Goal: Task Accomplishment & Management: Manage account settings

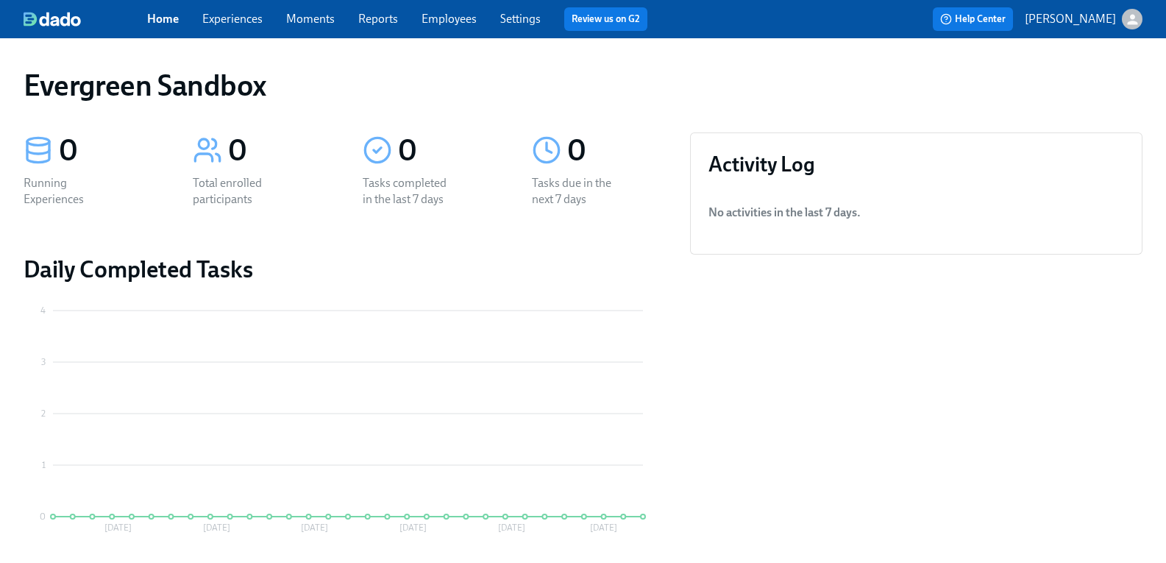
click at [1125, 21] on icon "button" at bounding box center [1132, 19] width 15 height 15
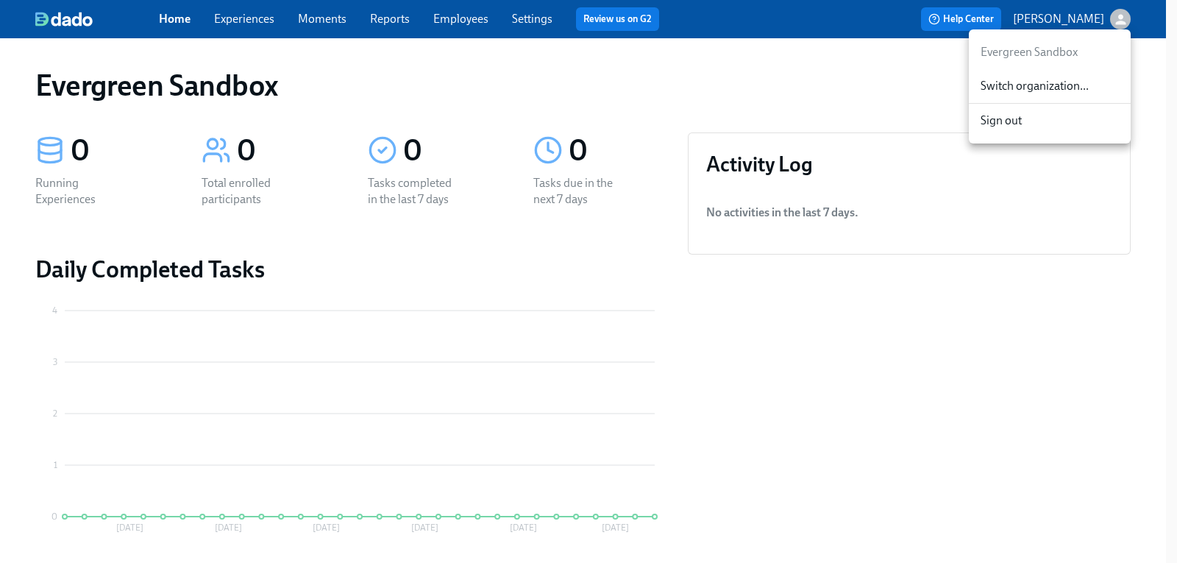
click at [473, 24] on div at bounding box center [588, 281] width 1177 height 563
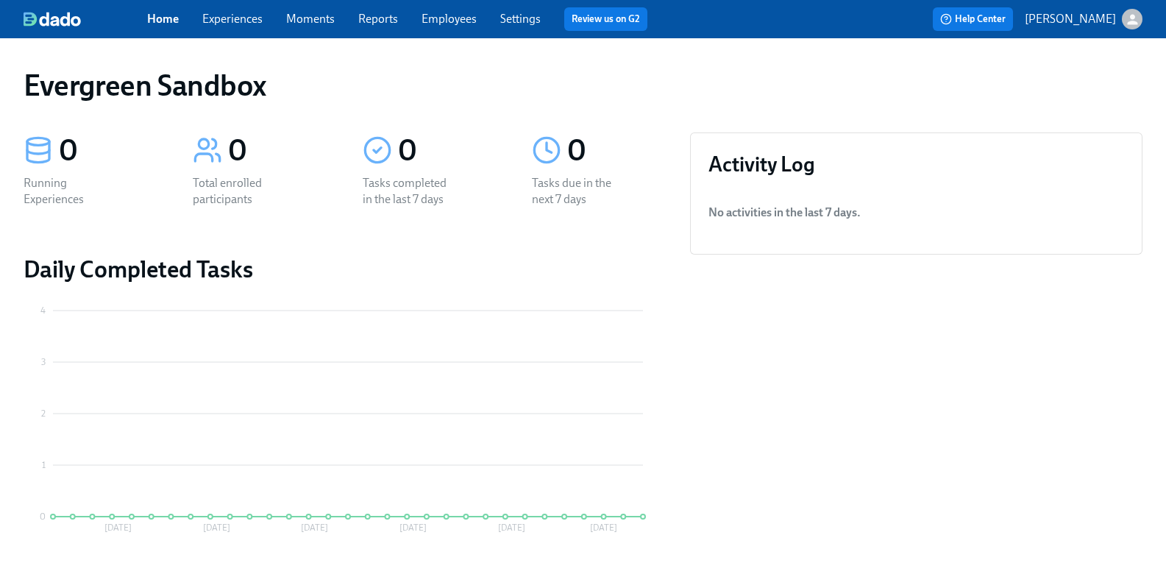
click at [473, 19] on link "Employees" at bounding box center [449, 19] width 55 height 14
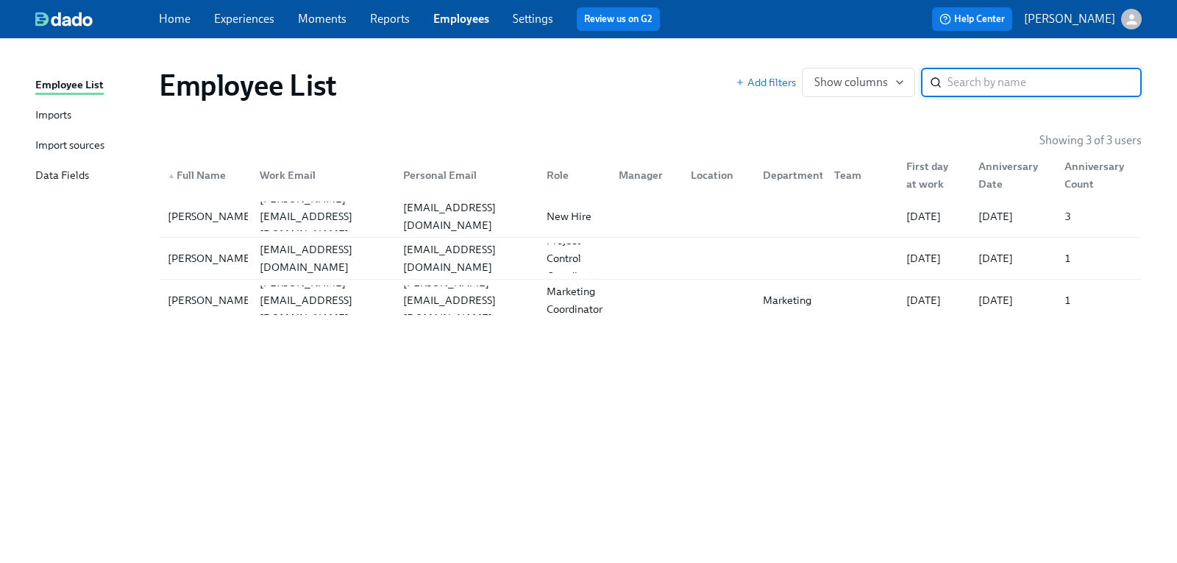
click at [526, 15] on link "Settings" at bounding box center [533, 19] width 40 height 14
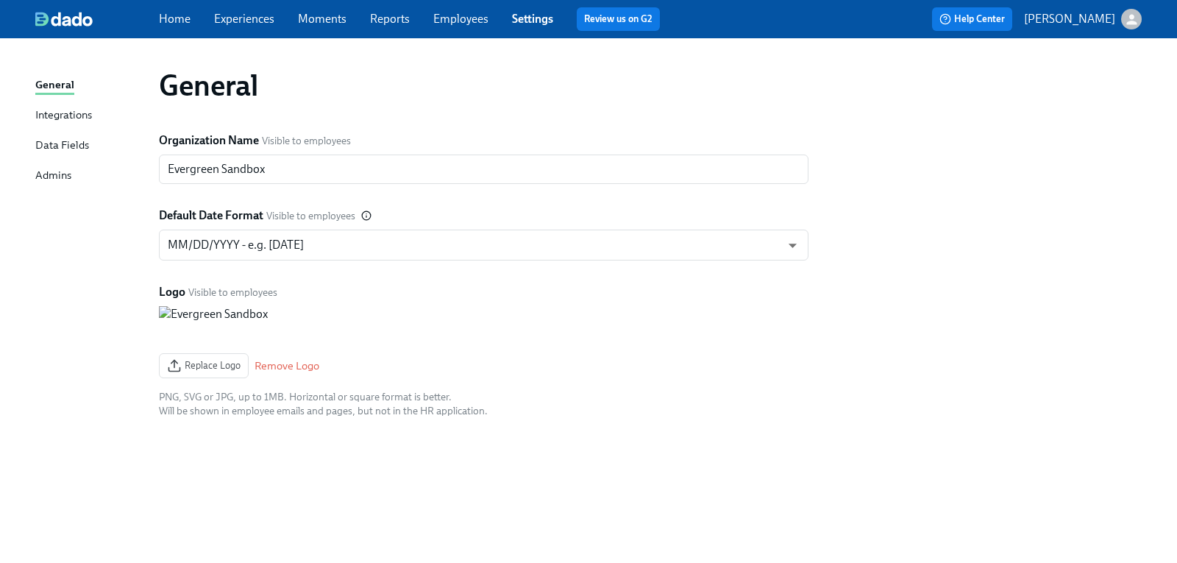
click at [60, 174] on div "Admins" at bounding box center [53, 176] width 36 height 18
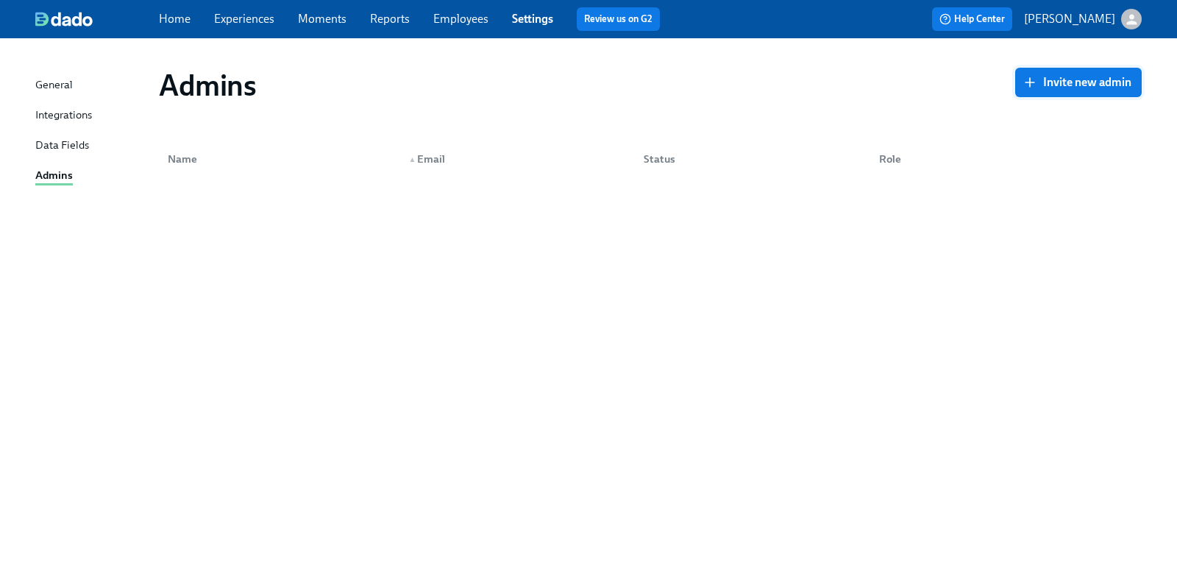
click at [1086, 93] on button "Invite new admin" at bounding box center [1078, 82] width 127 height 29
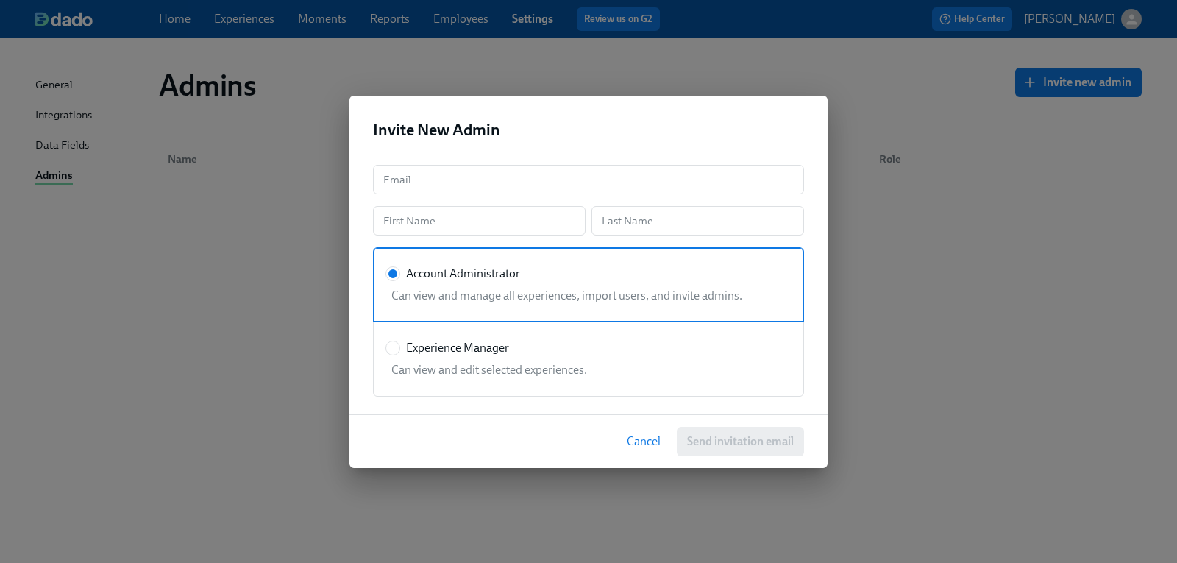
click at [501, 358] on div "Can view and edit selected experiences." at bounding box center [585, 367] width 400 height 22
click at [399, 355] on input "Experience Manager" at bounding box center [392, 347] width 13 height 13
radio input "true"
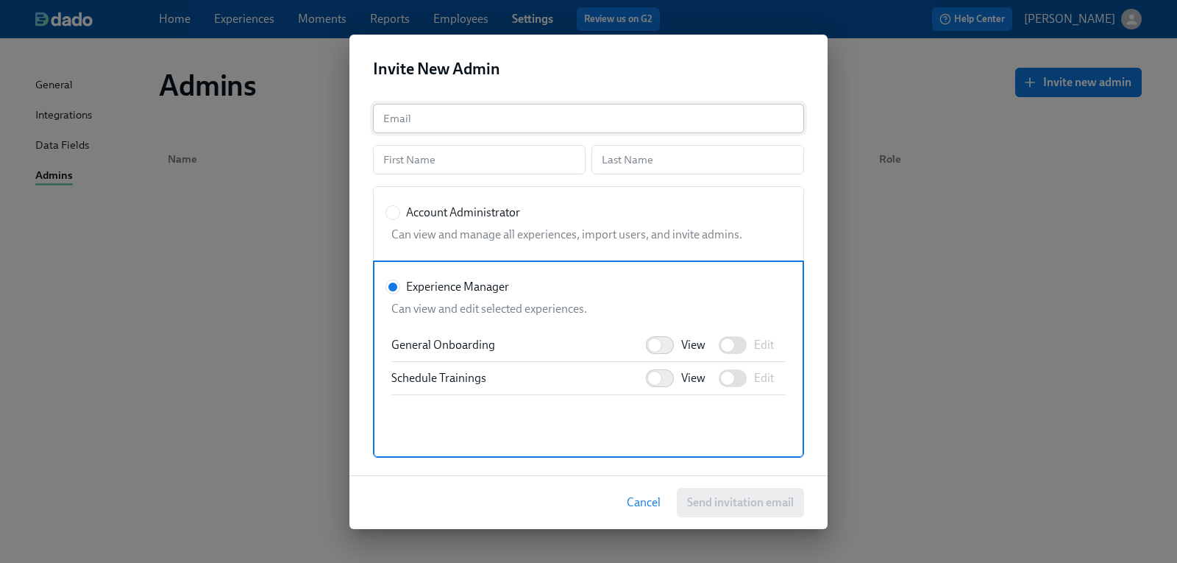
click at [455, 116] on input "text" at bounding box center [588, 118] width 431 height 29
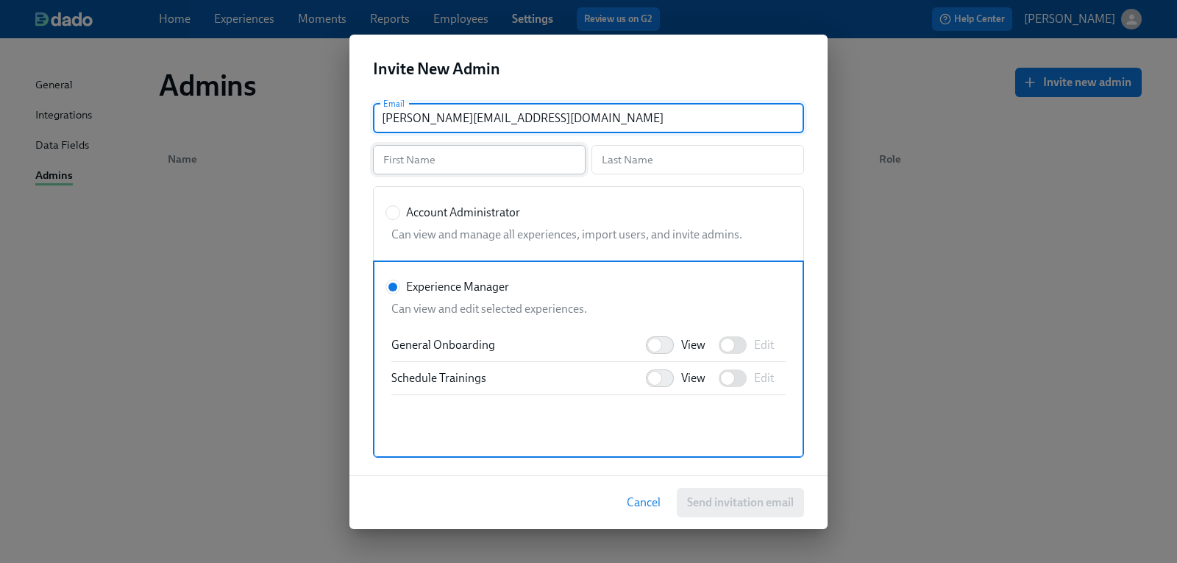
type input "[PERSON_NAME][EMAIL_ADDRESS][DOMAIN_NAME]"
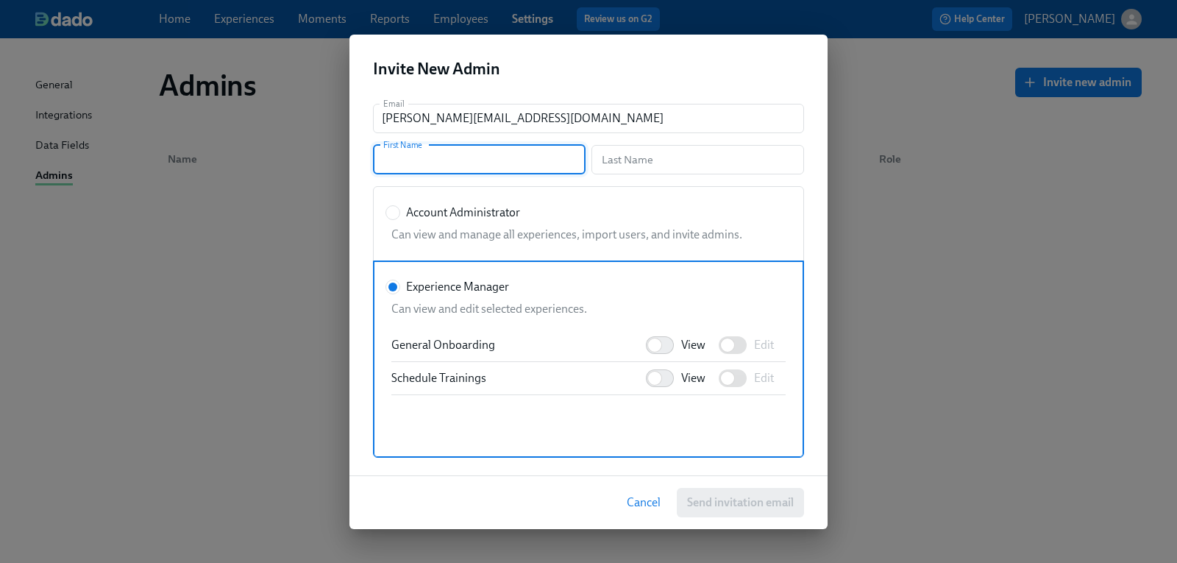
click at [442, 163] on input "text" at bounding box center [479, 159] width 213 height 29
type input "[PERSON_NAME]"
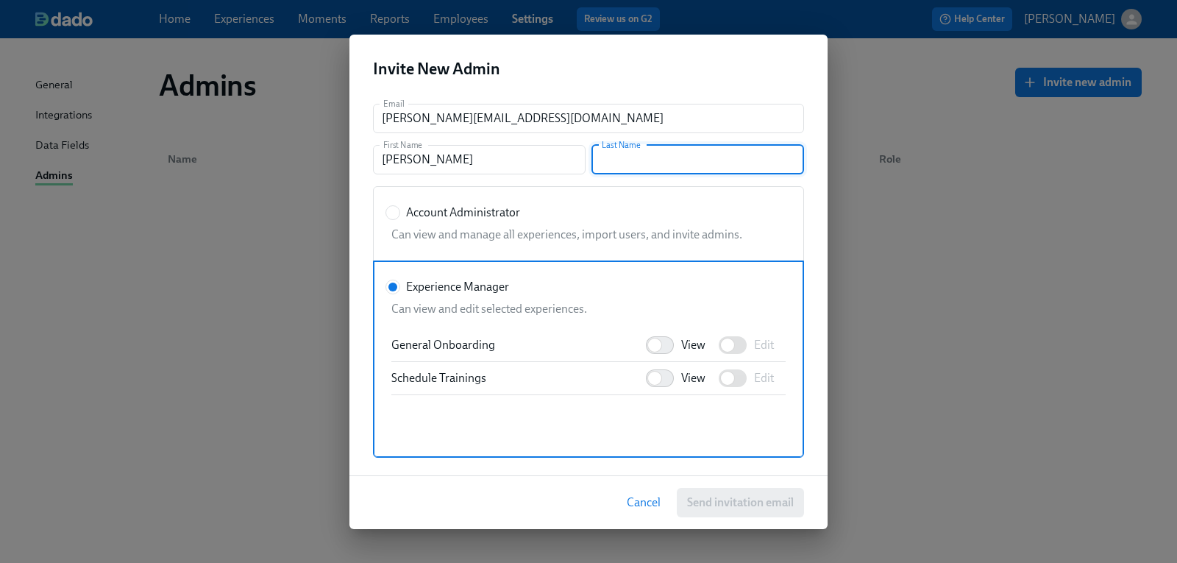
click at [604, 160] on input "text" at bounding box center [697, 159] width 213 height 29
type input "Test EM"
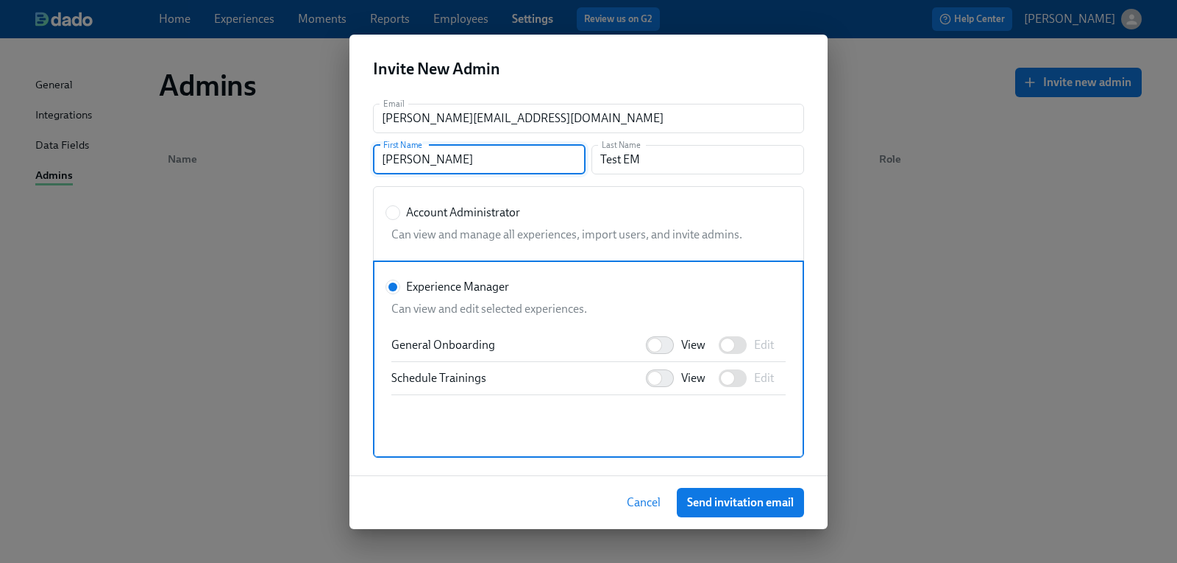
click at [502, 163] on input "[PERSON_NAME]" at bounding box center [479, 159] width 213 height 29
click at [669, 381] on input "View" at bounding box center [654, 378] width 97 height 32
checkbox input "true"
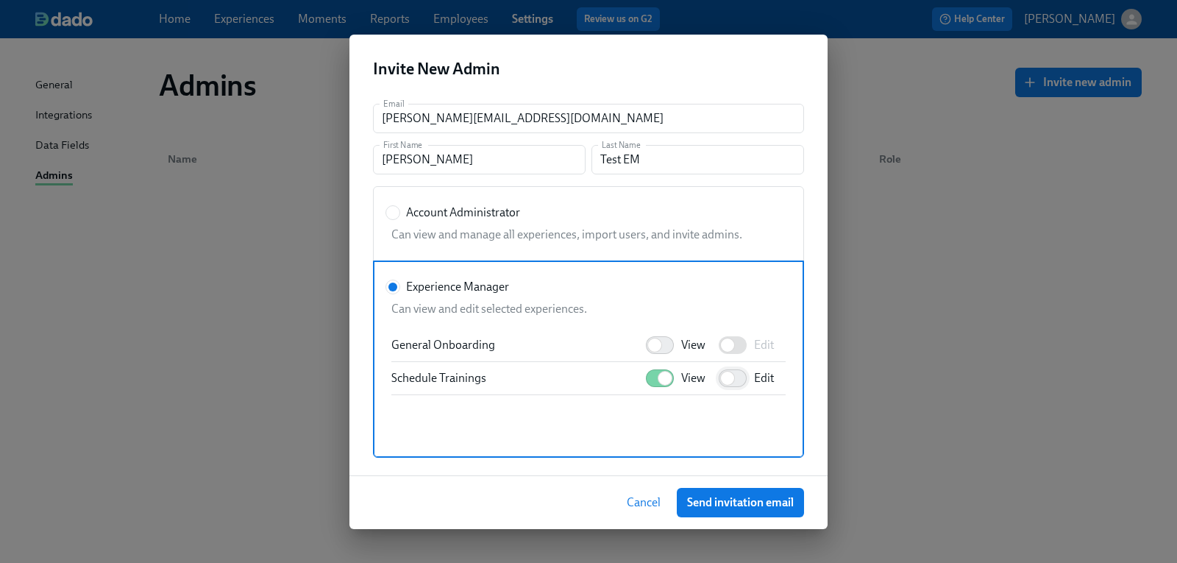
click at [745, 385] on input "Edit" at bounding box center [727, 378] width 97 height 32
checkbox input "true"
drag, startPoint x: 229, startPoint y: 52, endPoint x: 252, endPoint y: 1, distance: 56.6
click at [229, 52] on div "Invite New Admin Email denise@evergreensupport.co Email First Name Denise First…" at bounding box center [588, 281] width 1177 height 563
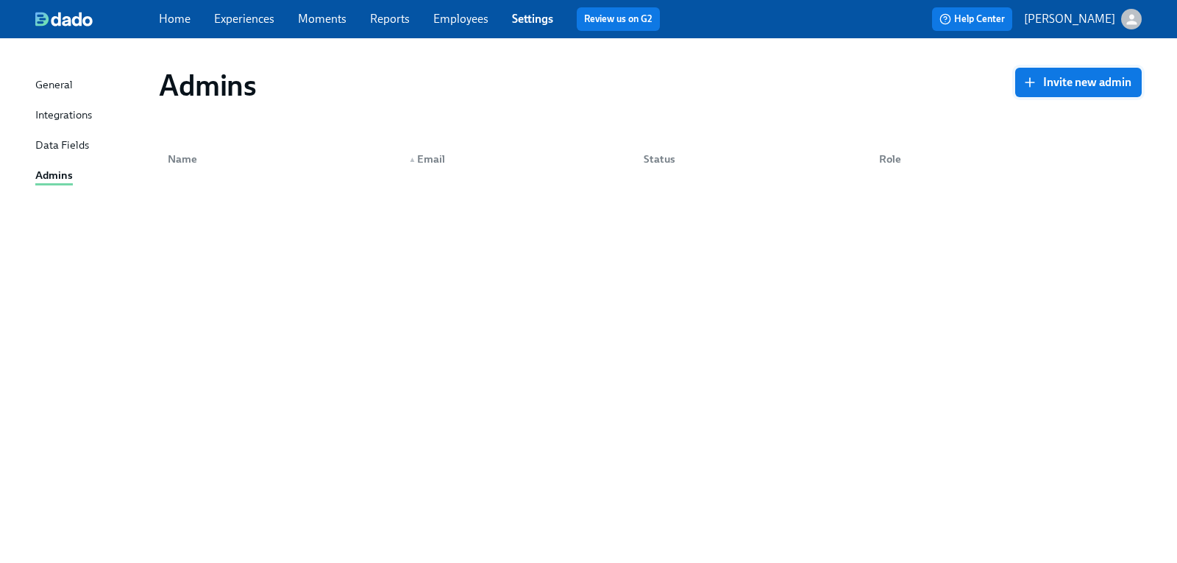
click at [1058, 90] on button "Invite new admin" at bounding box center [1078, 82] width 127 height 29
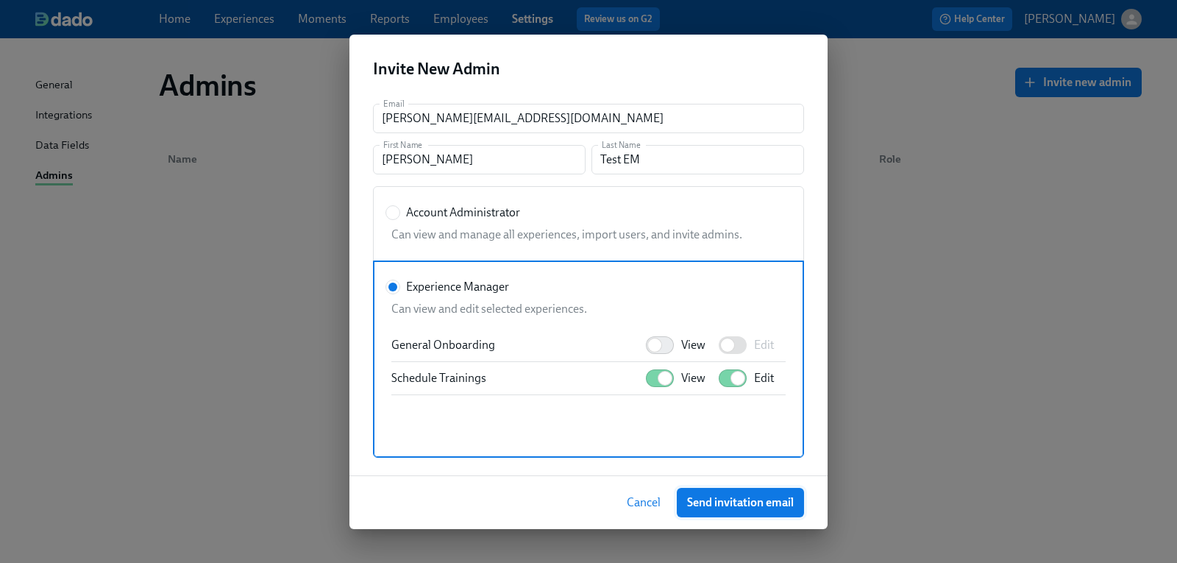
click at [716, 499] on span "Send invitation email" at bounding box center [740, 502] width 107 height 15
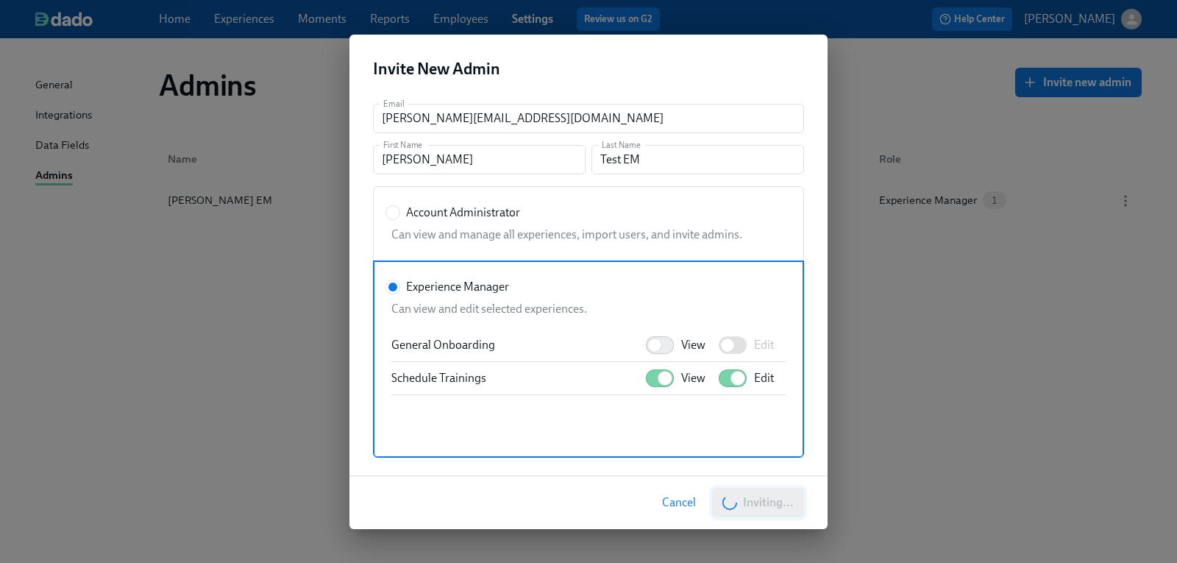
radio input "true"
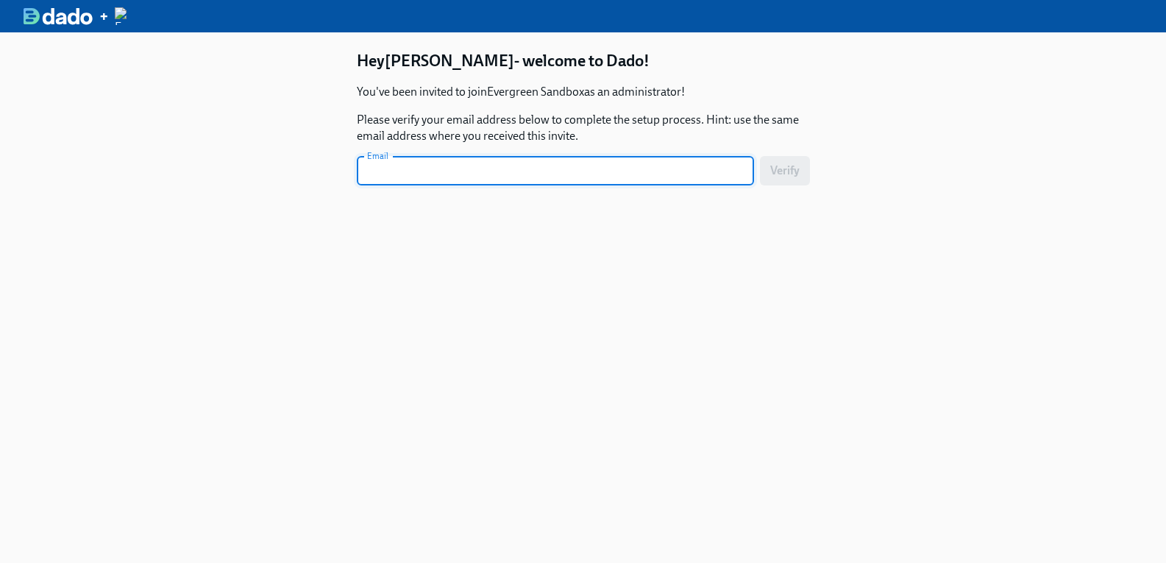
click at [429, 168] on input "text" at bounding box center [555, 170] width 397 height 29
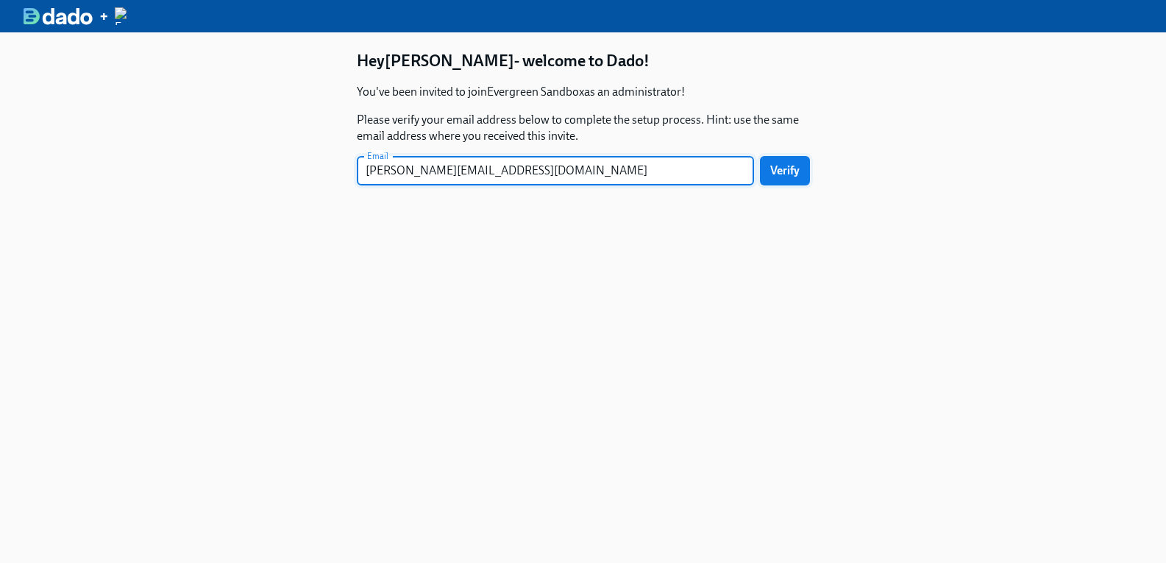
type input "[PERSON_NAME][EMAIL_ADDRESS][DOMAIN_NAME]"
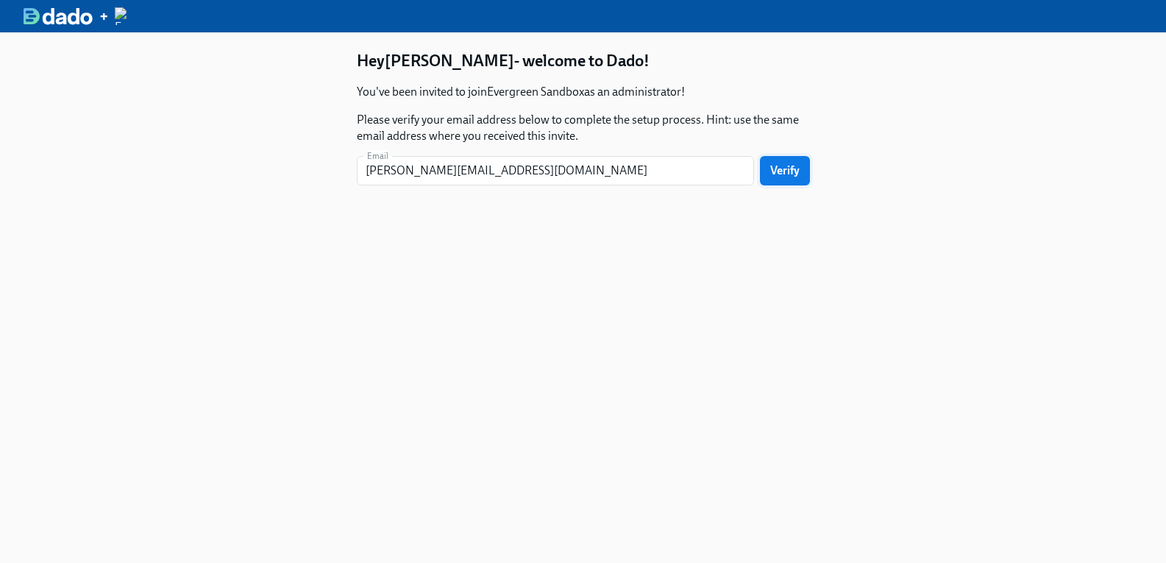
click at [780, 170] on span "Verify" at bounding box center [784, 170] width 29 height 15
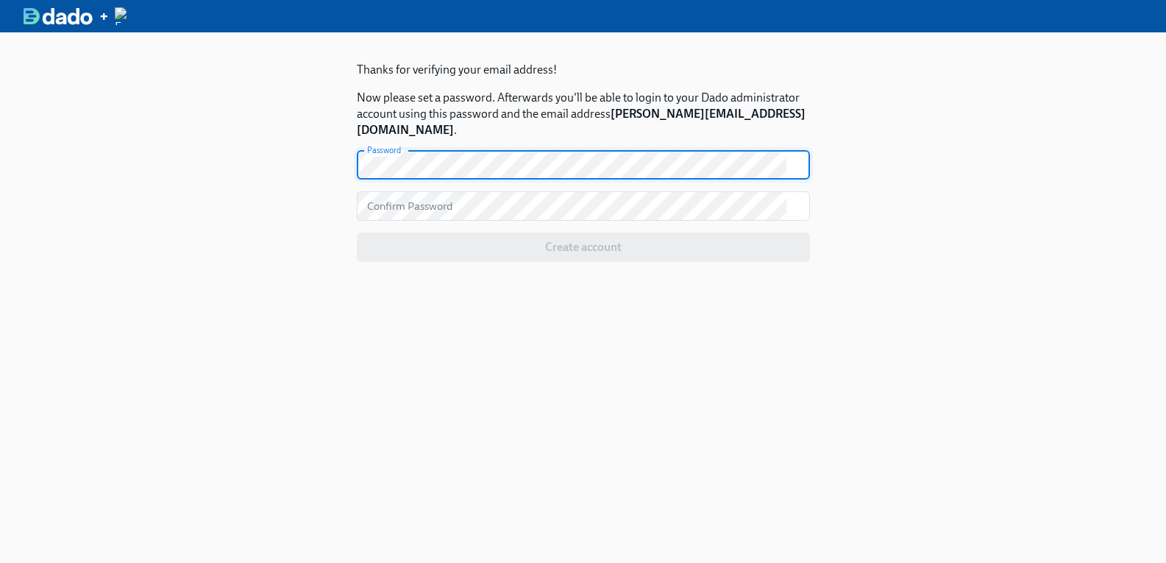
click at [241, 178] on div "Thanks for verifying your email address! Now please set a password. Afterwards …" at bounding box center [583, 313] width 1166 height 563
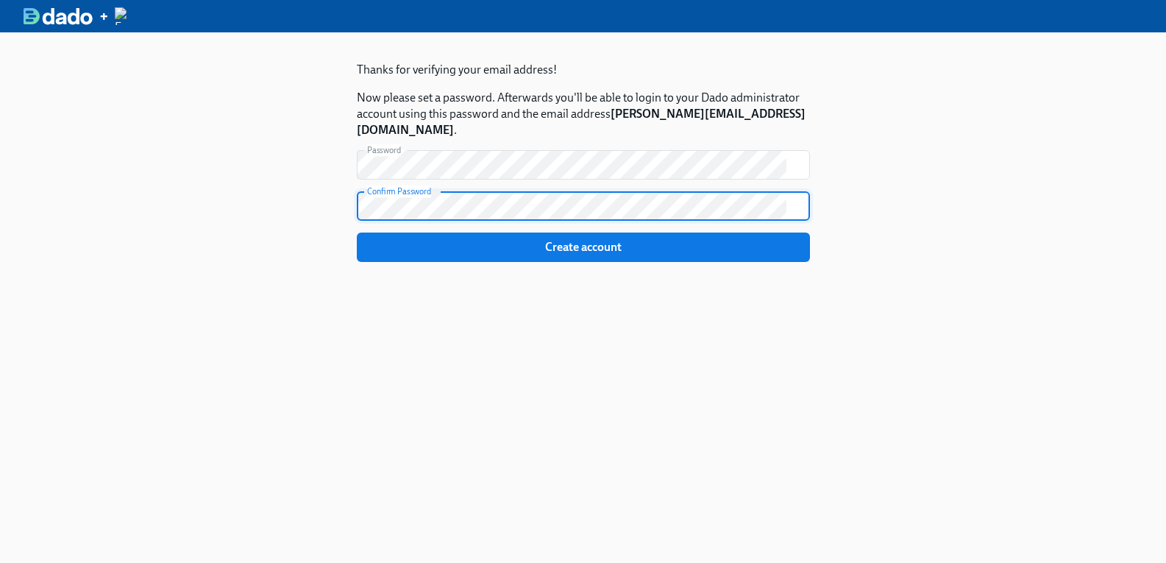
click at [315, 197] on div "Thanks for verifying your email address! Now please set a password. Afterwards …" at bounding box center [583, 313] width 1166 height 563
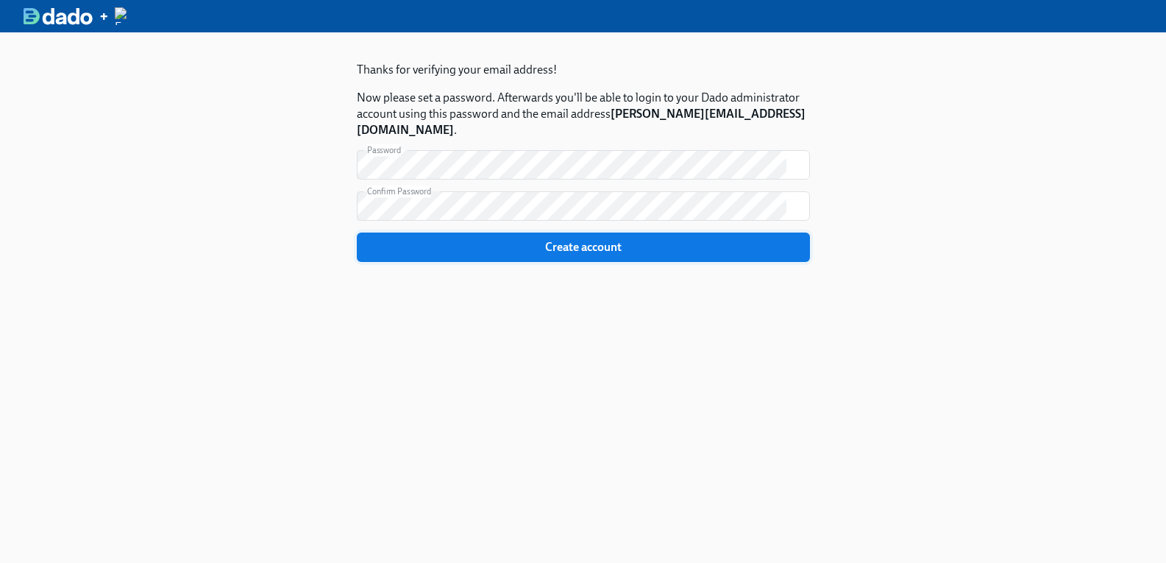
click at [612, 247] on span "Create account" at bounding box center [583, 247] width 433 height 15
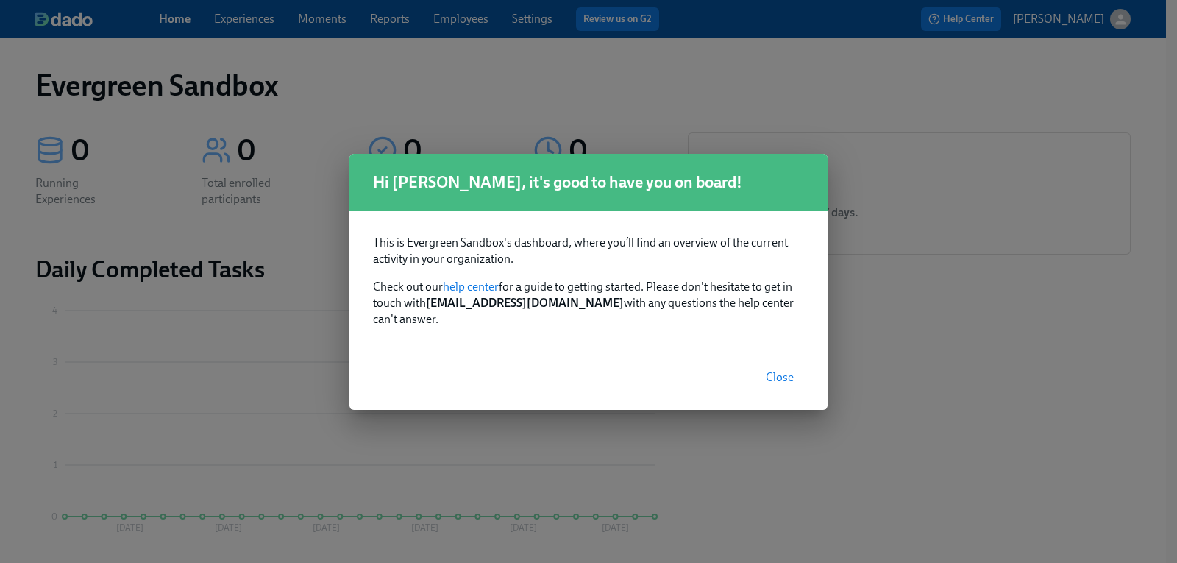
click at [770, 370] on span "Close" at bounding box center [780, 377] width 28 height 15
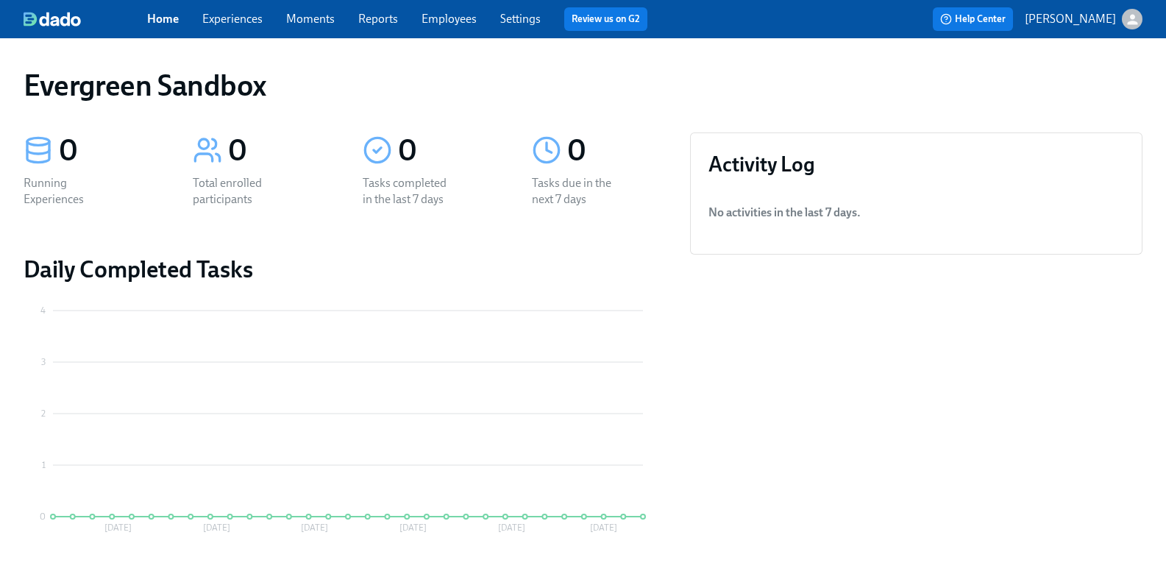
click at [255, 24] on link "Experiences" at bounding box center [232, 19] width 60 height 14
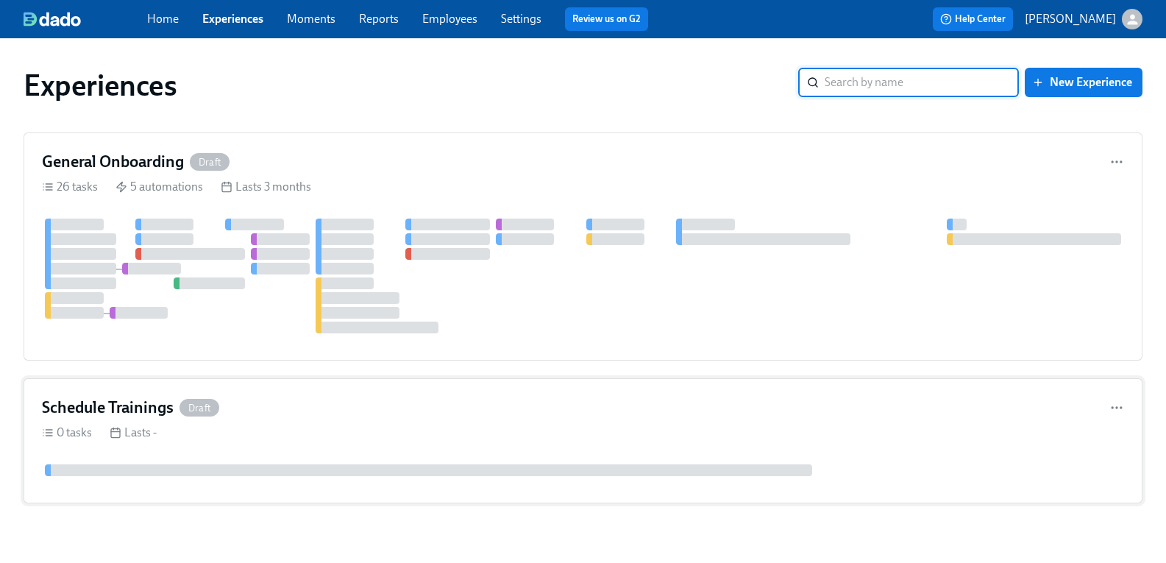
click at [132, 405] on h4 "Schedule Trainings" at bounding box center [108, 407] width 132 height 22
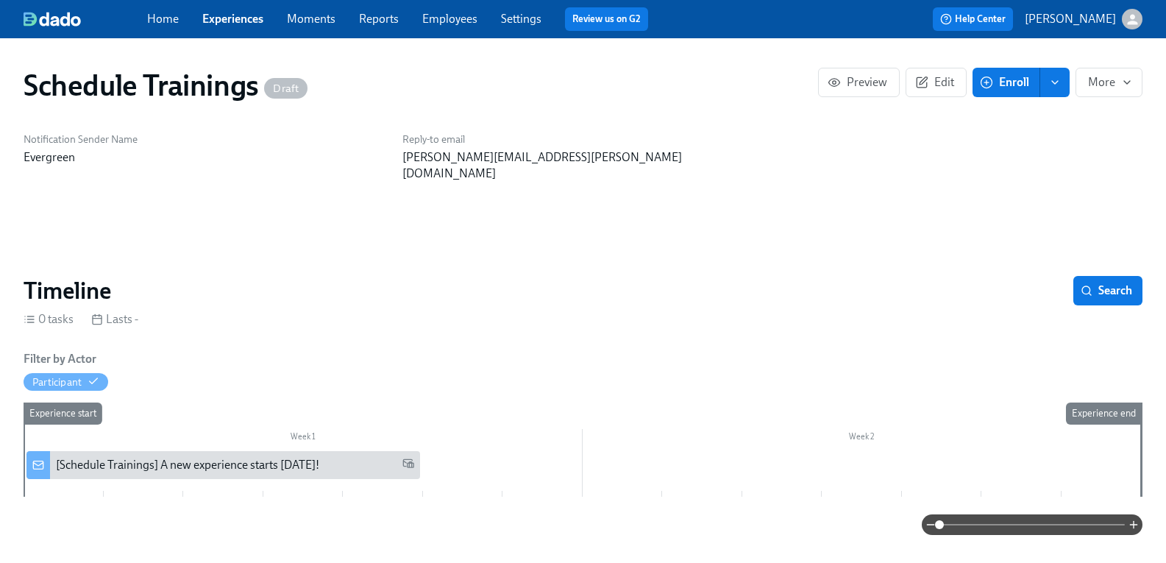
click at [994, 82] on span "Enroll" at bounding box center [1006, 82] width 46 height 15
click at [920, 83] on span "Edit" at bounding box center [936, 82] width 36 height 15
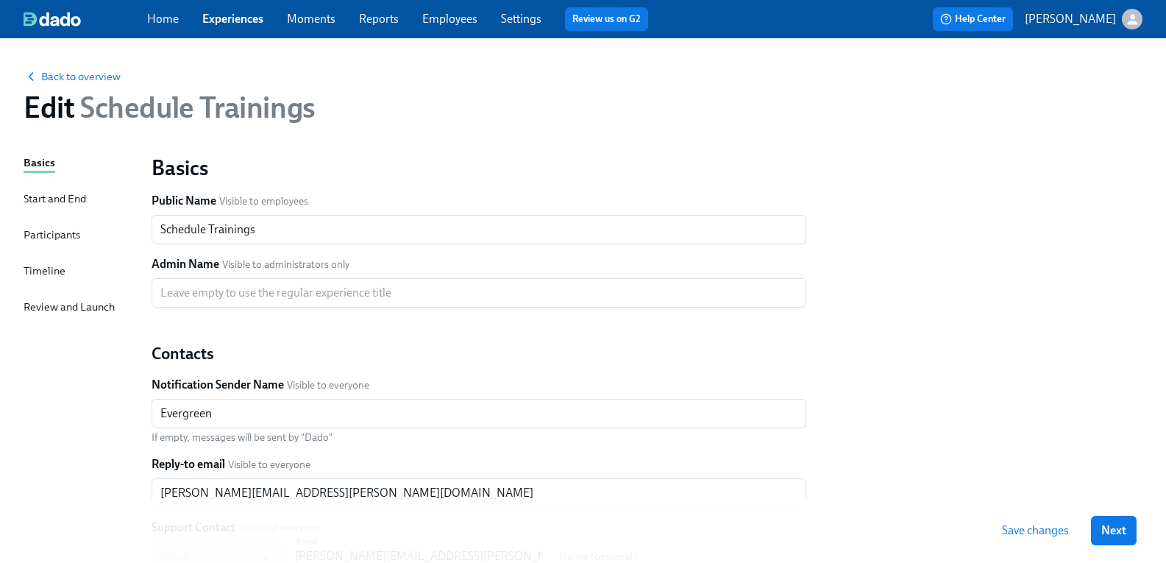
click at [71, 195] on div "Start and End" at bounding box center [55, 199] width 63 height 16
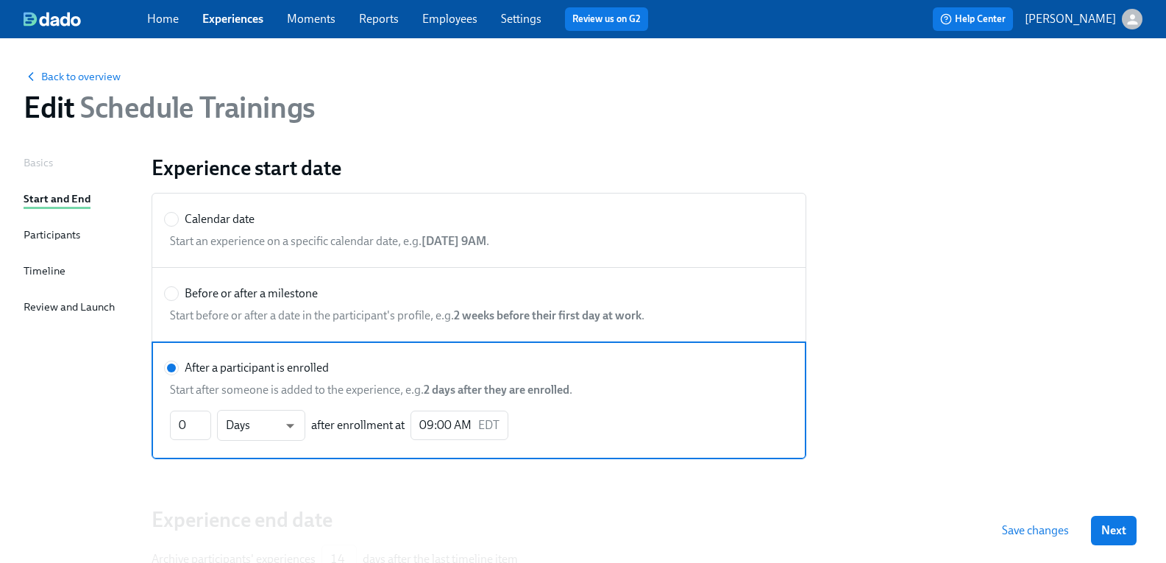
click at [191, 224] on label "Calendar date" at bounding box center [209, 219] width 90 height 16
click at [178, 224] on input "Calendar date" at bounding box center [171, 219] width 13 height 13
radio input "true"
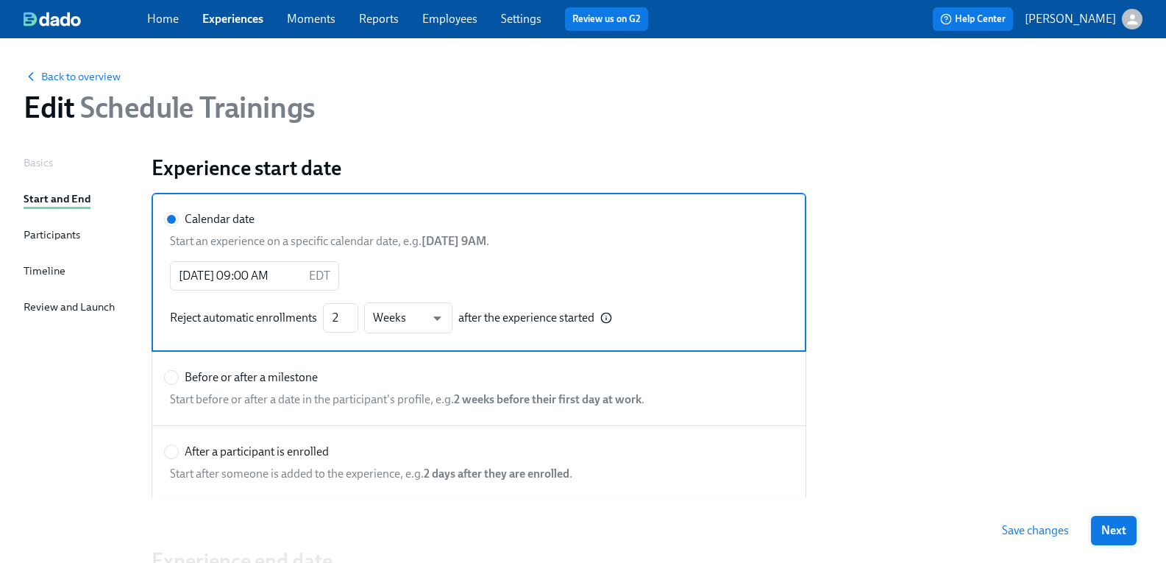
click at [1112, 530] on button "Next" at bounding box center [1114, 530] width 46 height 29
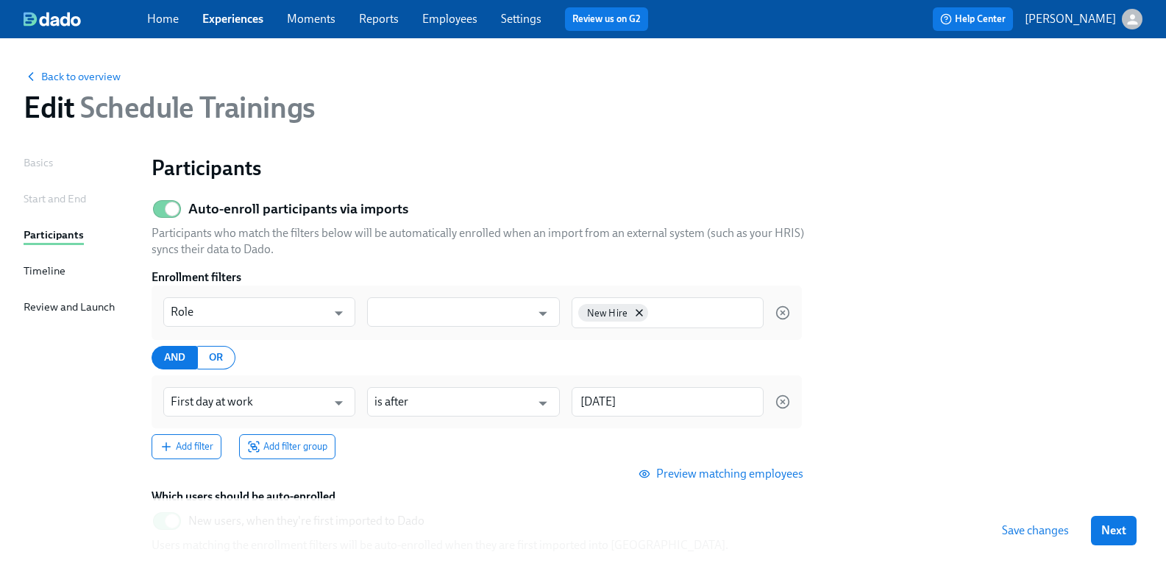
scroll to position [74, 0]
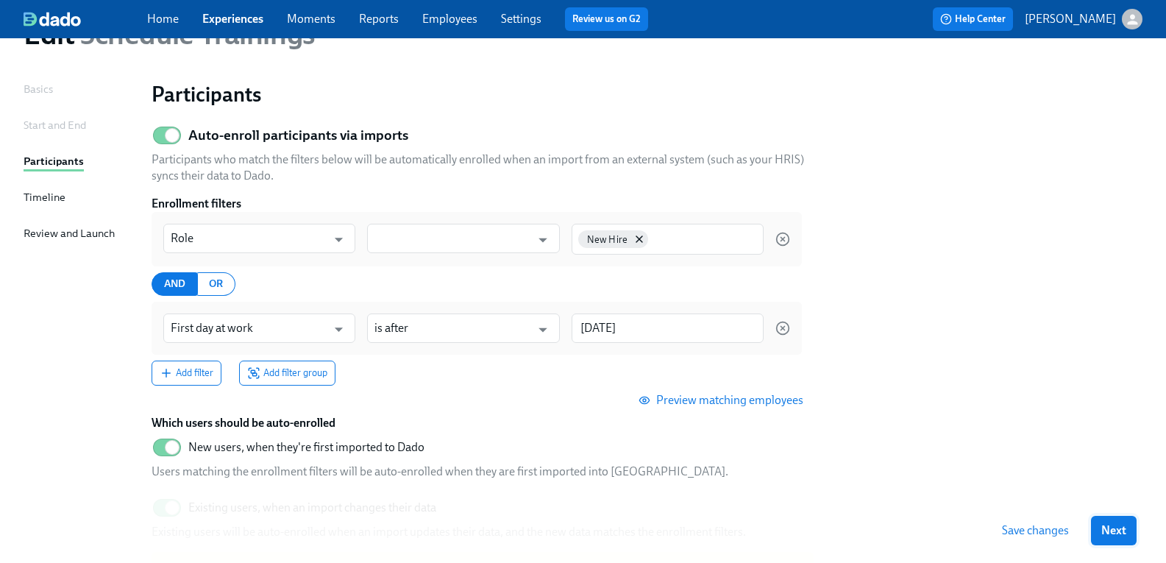
click at [1115, 532] on span "Next" at bounding box center [1113, 530] width 25 height 15
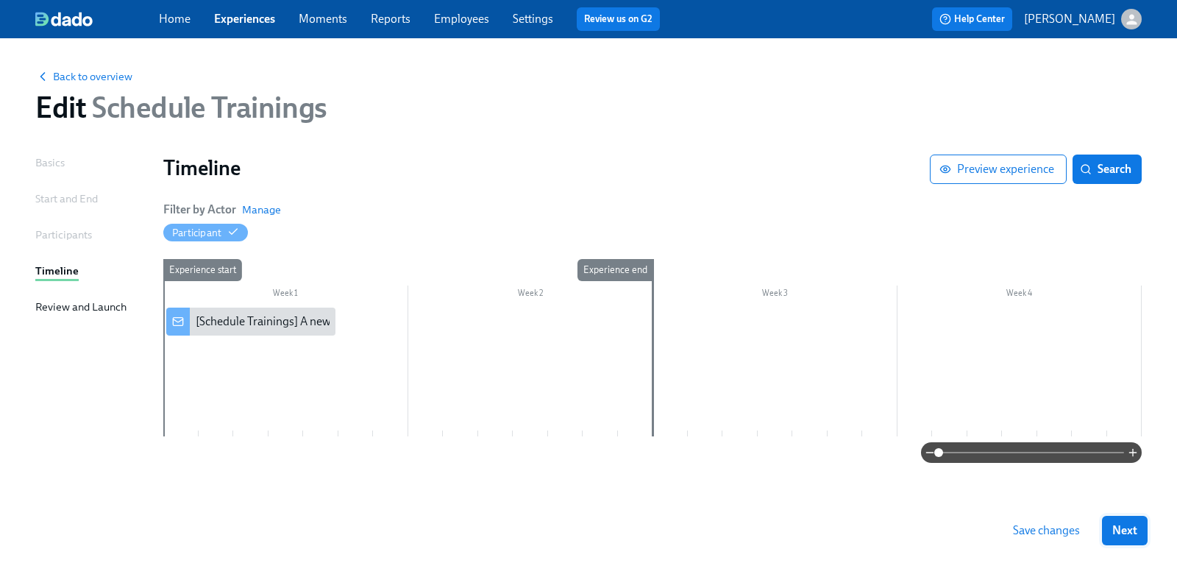
click at [1131, 529] on span "Next" at bounding box center [1124, 530] width 25 height 15
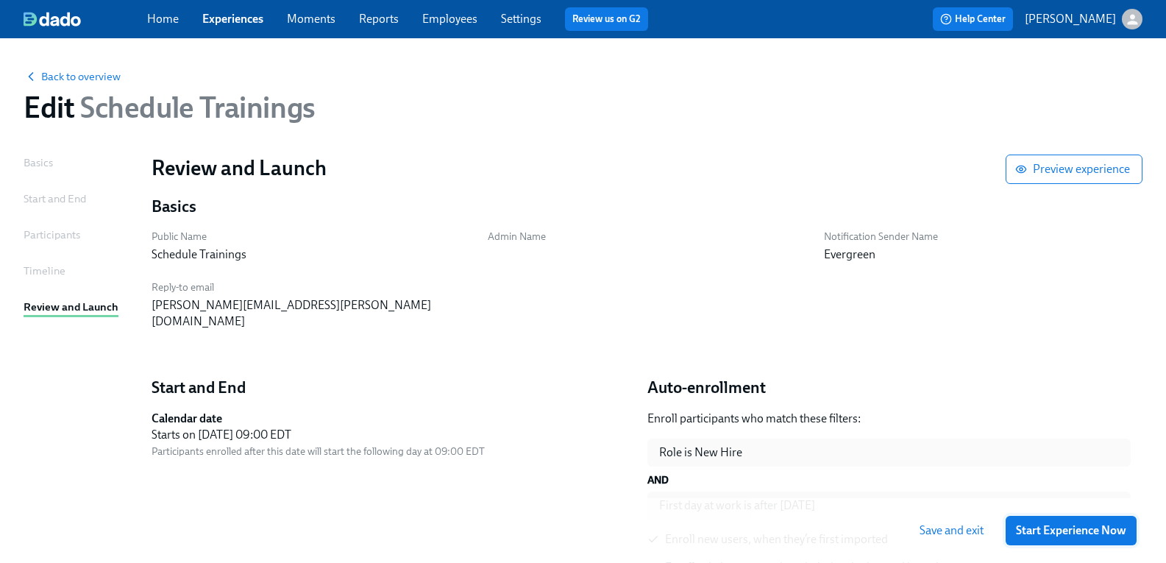
click at [1081, 535] on span "Start Experience Now" at bounding box center [1071, 530] width 110 height 15
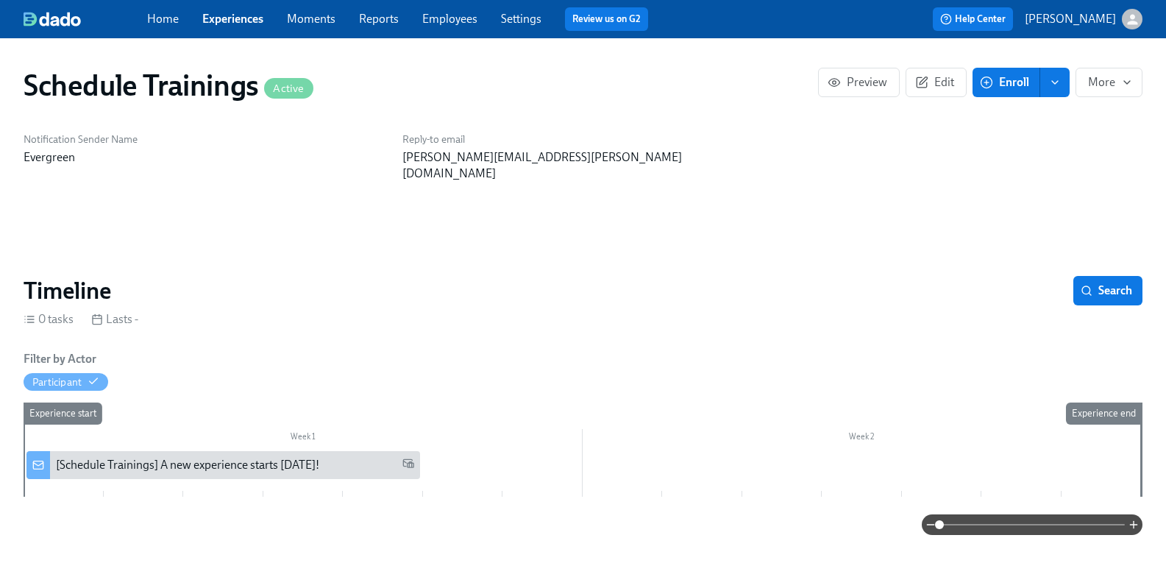
click at [992, 80] on span "Enroll" at bounding box center [1006, 82] width 46 height 15
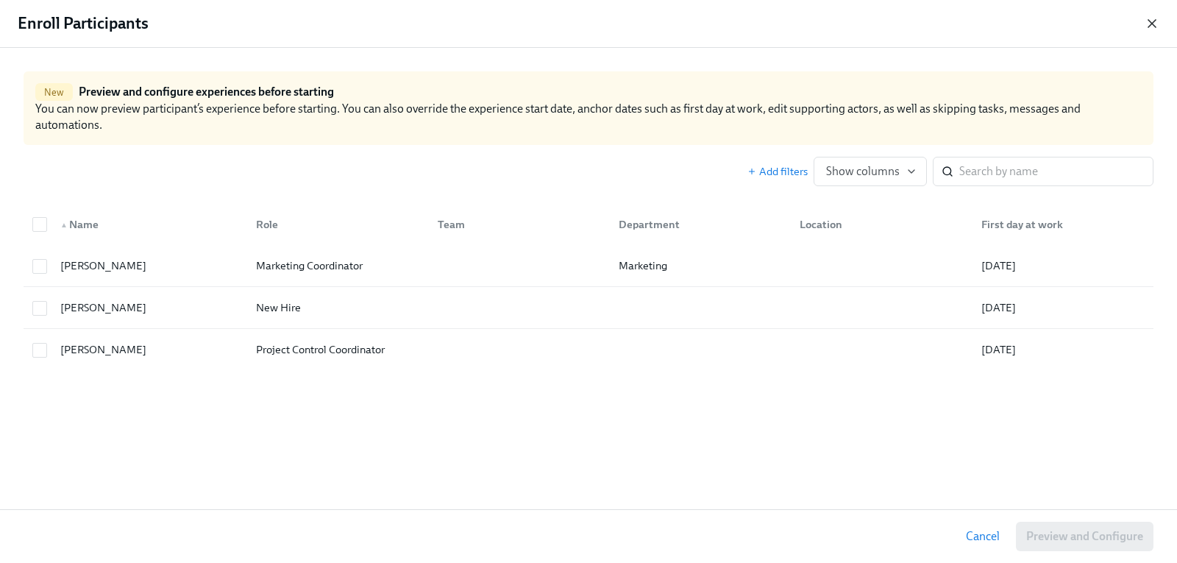
click at [1157, 28] on icon "button" at bounding box center [1152, 23] width 15 height 15
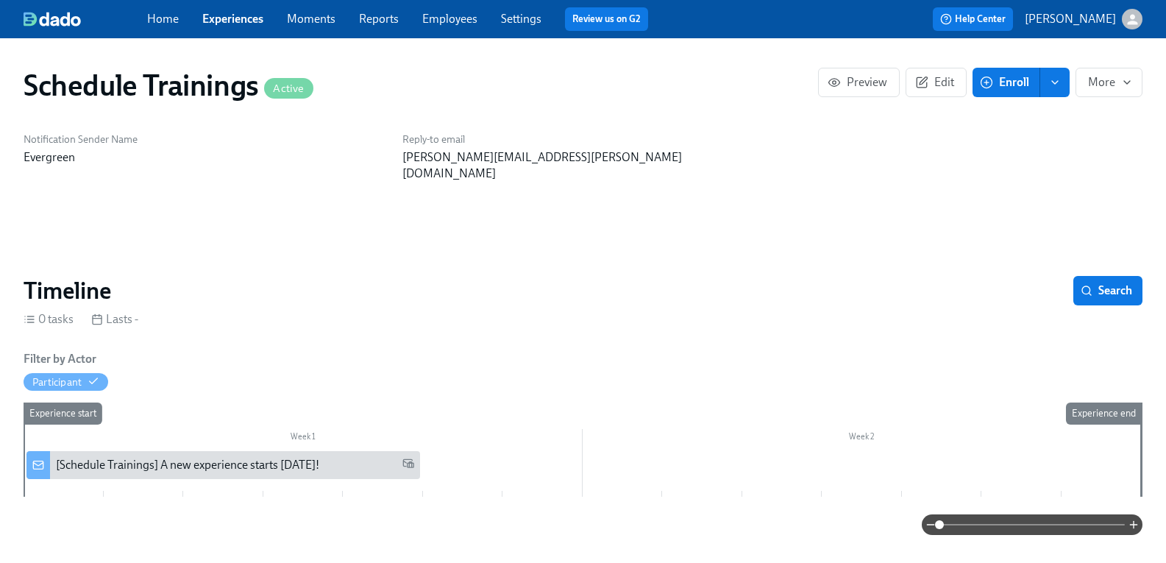
click at [1051, 85] on button "enroll" at bounding box center [1054, 82] width 29 height 29
click at [1034, 123] on span "Enroll manually" at bounding box center [993, 118] width 84 height 16
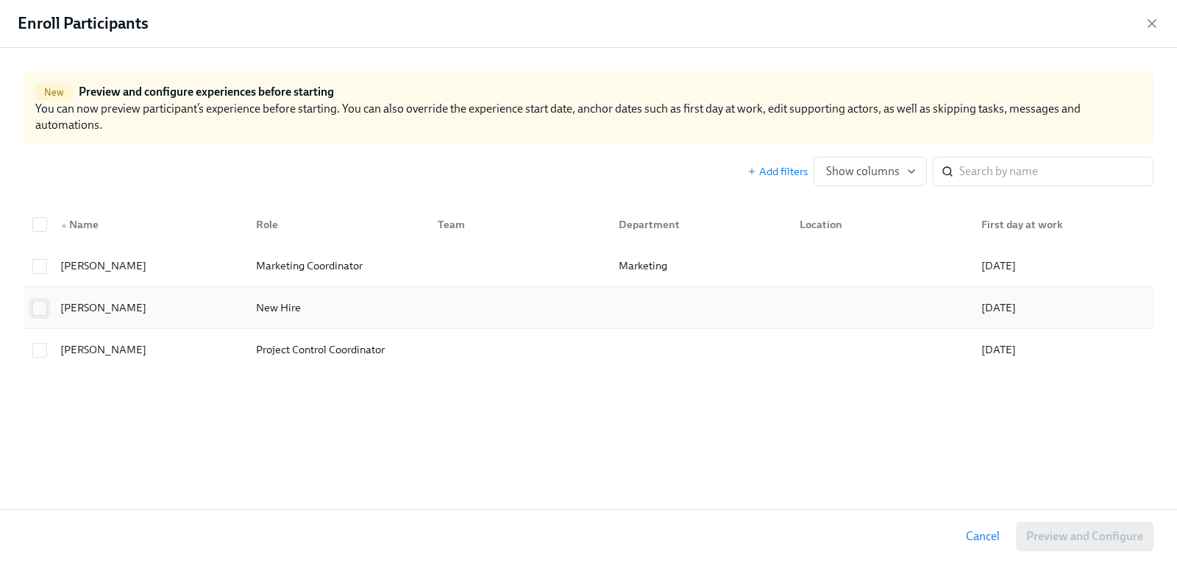
click at [37, 307] on input "checkbox" at bounding box center [39, 308] width 13 height 13
checkbox input "true"
click at [1028, 532] on span "Preview and Configure (1)" at bounding box center [1076, 536] width 133 height 15
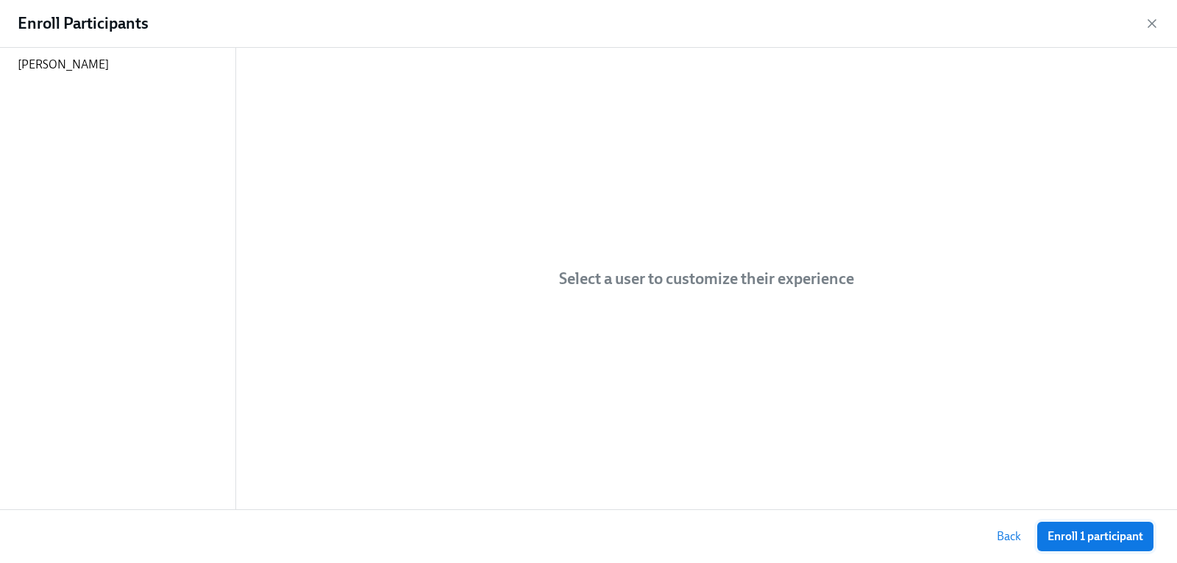
click at [1056, 529] on span "Enroll 1 participant" at bounding box center [1096, 536] width 96 height 15
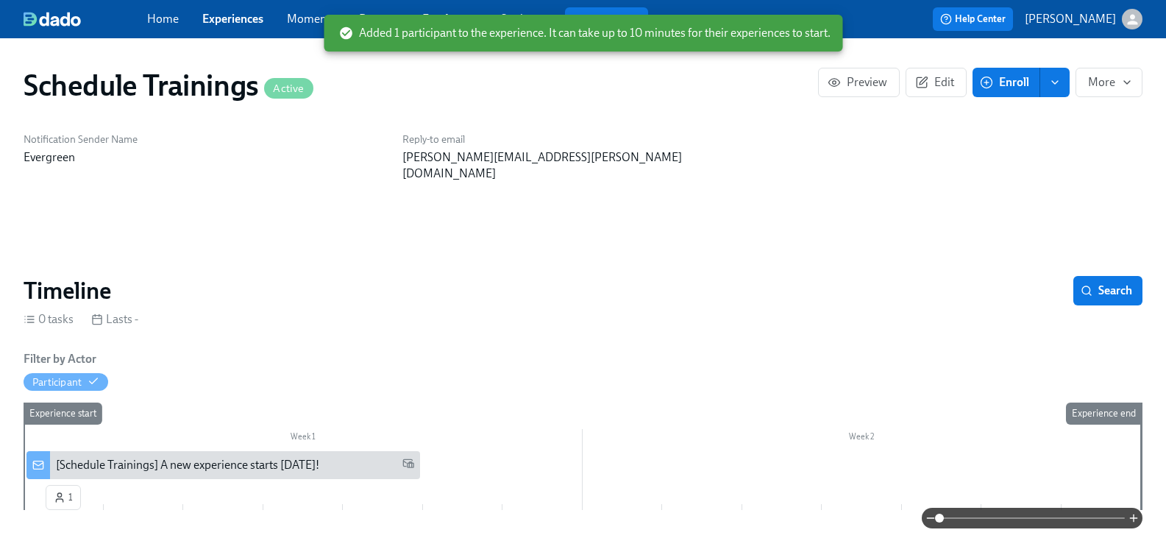
click at [1122, 25] on div "button" at bounding box center [1132, 19] width 21 height 21
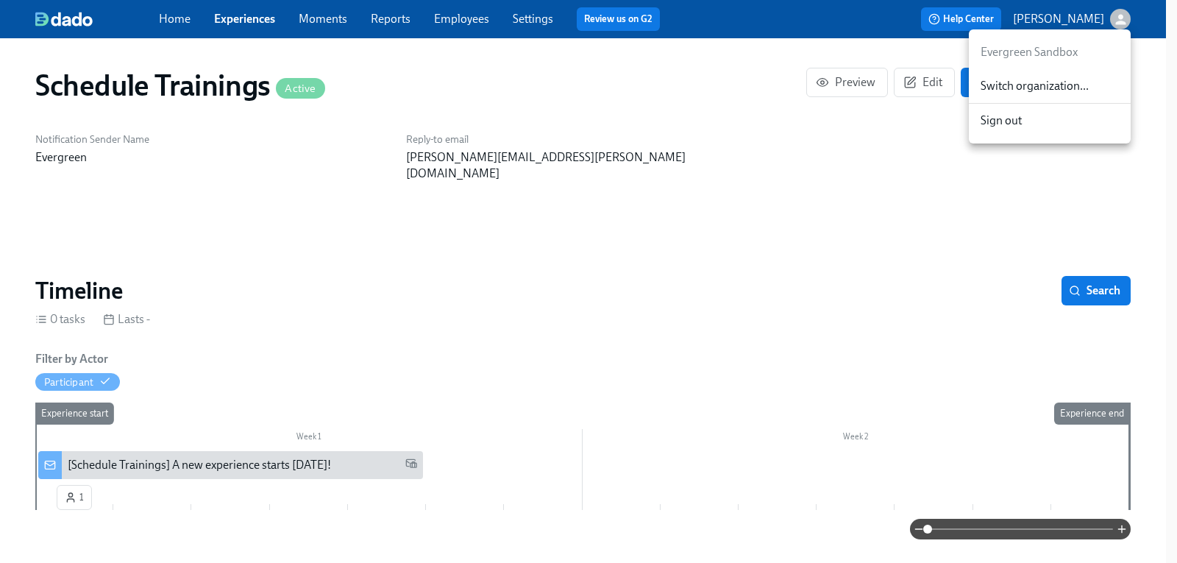
click at [1030, 119] on span "Sign out" at bounding box center [1050, 121] width 138 height 16
